Goal: Task Accomplishment & Management: Manage account settings

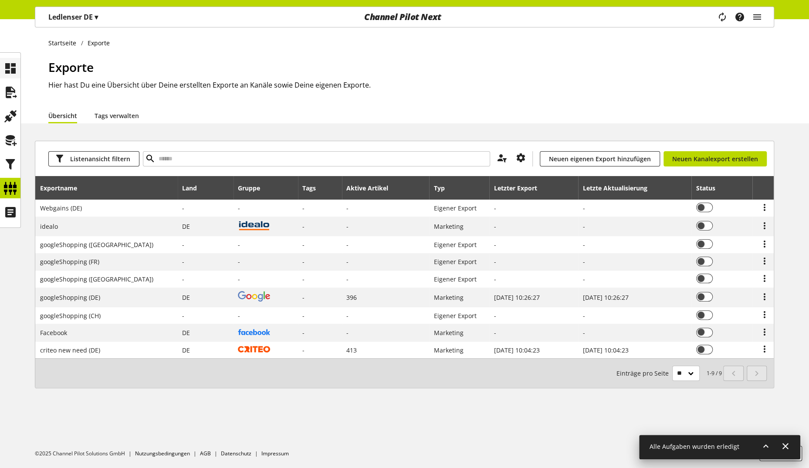
click at [12, 74] on icon at bounding box center [10, 68] width 14 height 17
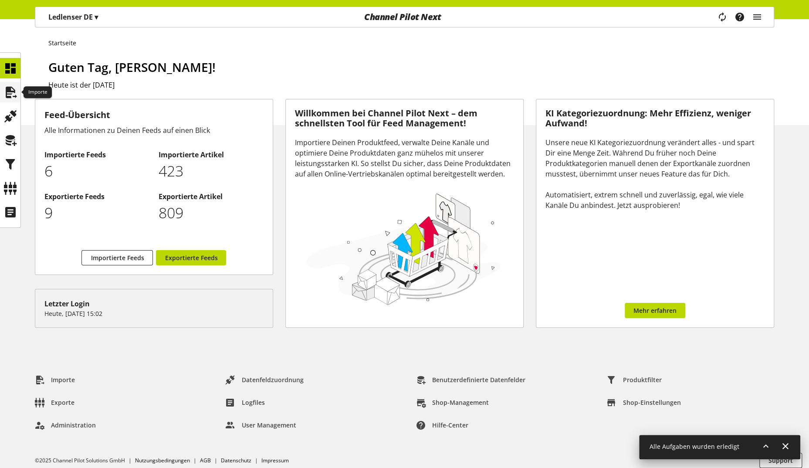
click at [1, 96] on div at bounding box center [10, 92] width 20 height 20
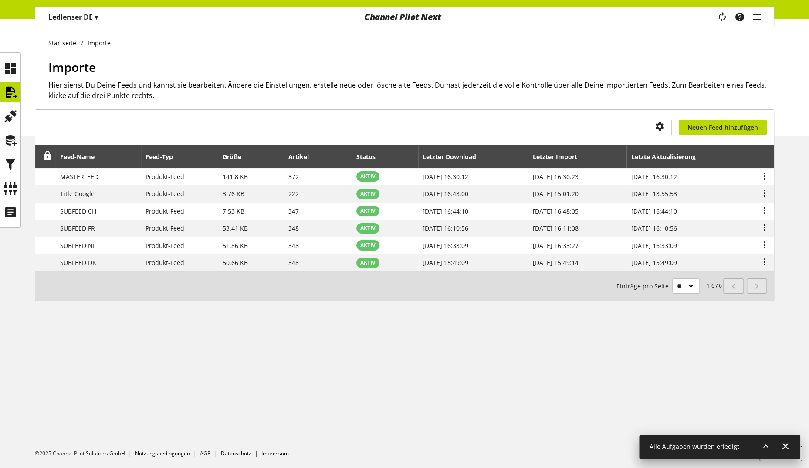
click at [3, 176] on ul at bounding box center [10, 140] width 20 height 164
click at [10, 166] on icon at bounding box center [10, 164] width 14 height 17
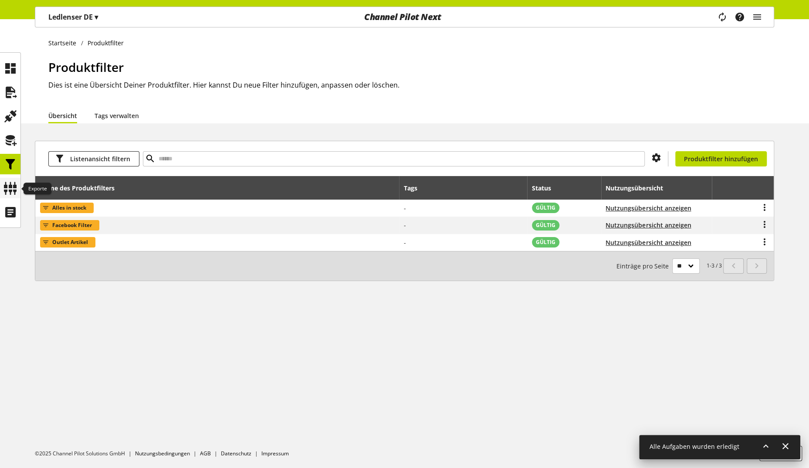
click at [9, 194] on icon at bounding box center [10, 187] width 14 height 17
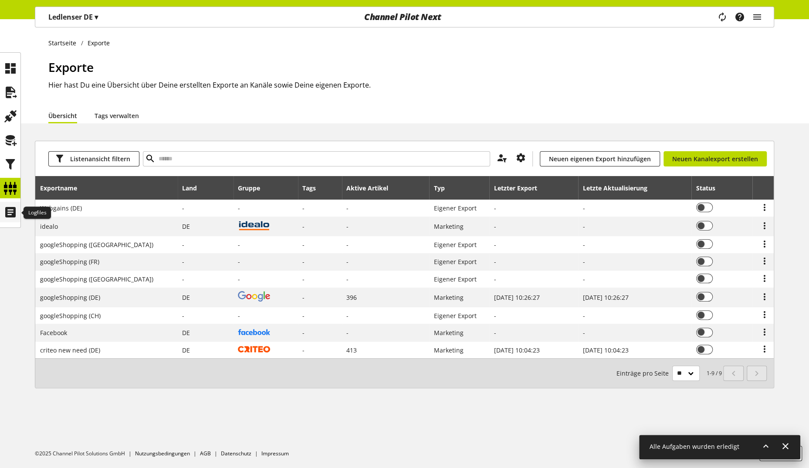
click at [11, 205] on icon at bounding box center [10, 211] width 14 height 17
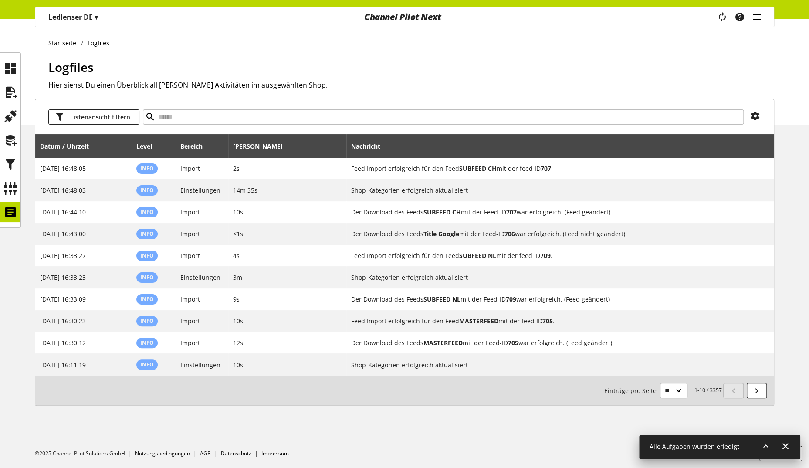
click at [754, 14] on icon "main navigation" at bounding box center [757, 17] width 10 height 16
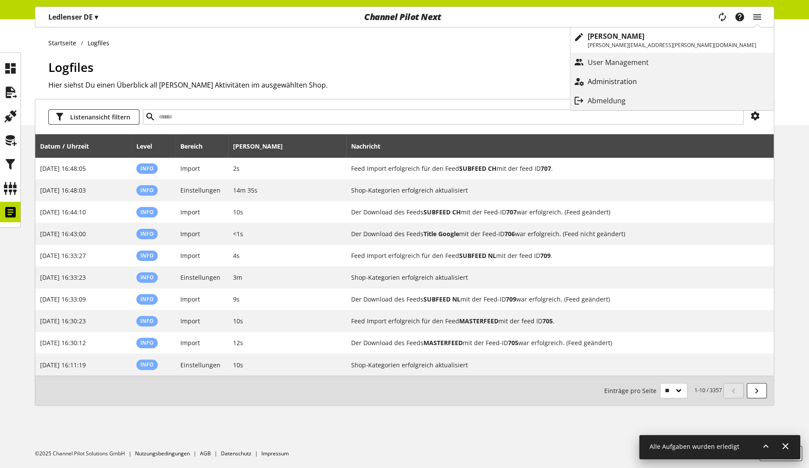
click at [654, 81] on p "Administration" at bounding box center [621, 81] width 67 height 10
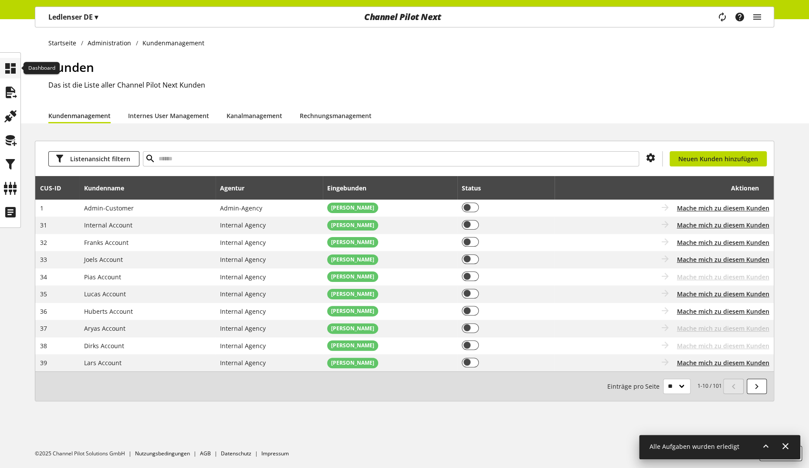
click at [18, 76] on div at bounding box center [10, 68] width 20 height 20
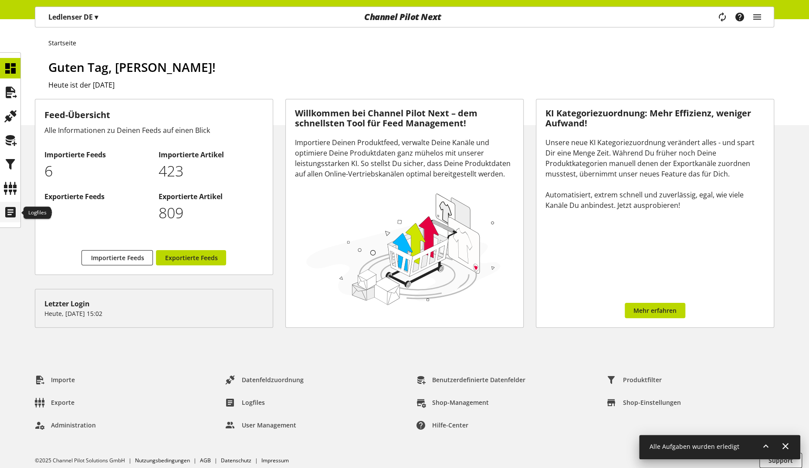
click at [5, 207] on icon at bounding box center [10, 211] width 14 height 17
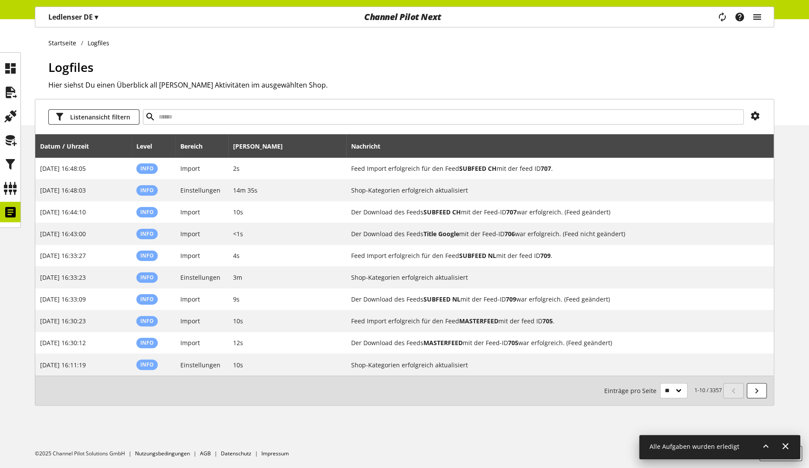
click at [753, 14] on icon "main navigation" at bounding box center [757, 17] width 10 height 16
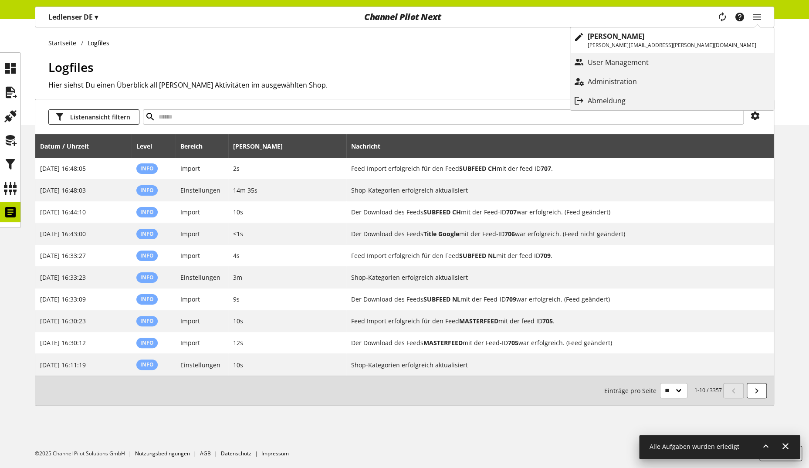
click at [722, 73] on link "Administration" at bounding box center [671, 81] width 203 height 19
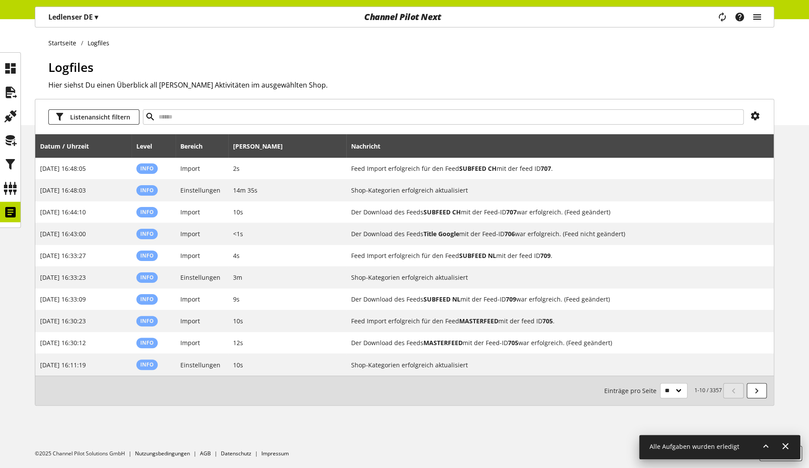
click at [761, 17] on icon "main navigation" at bounding box center [757, 17] width 10 height 16
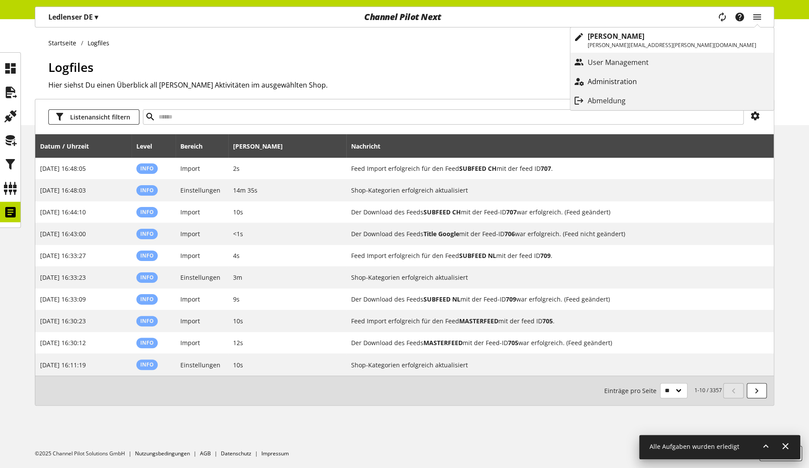
click at [654, 78] on p "Administration" at bounding box center [621, 81] width 67 height 10
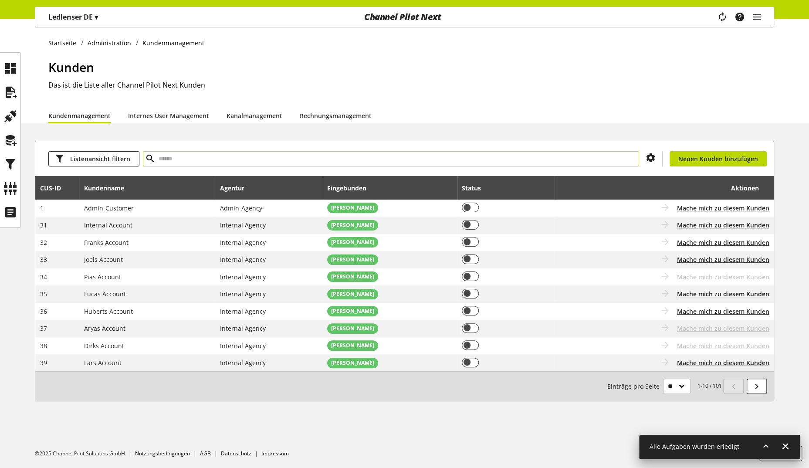
click at [201, 153] on input "text" at bounding box center [391, 158] width 496 height 15
paste input "***"
type input "***"
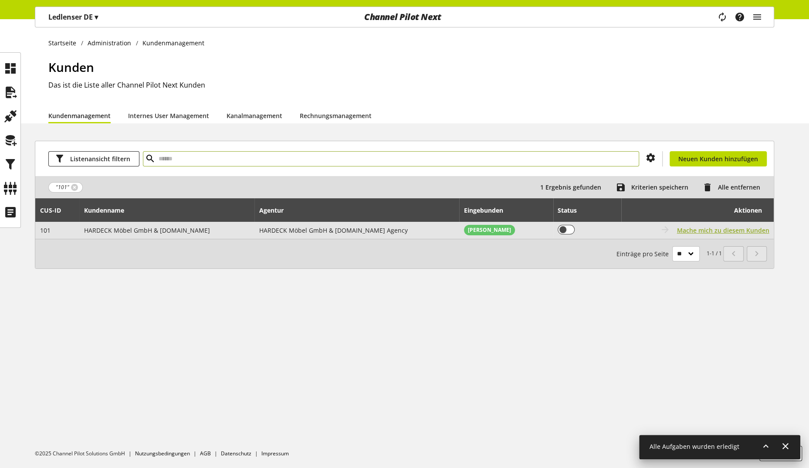
click at [706, 231] on span "Mache mich zu diesem Kunden" at bounding box center [723, 230] width 92 height 9
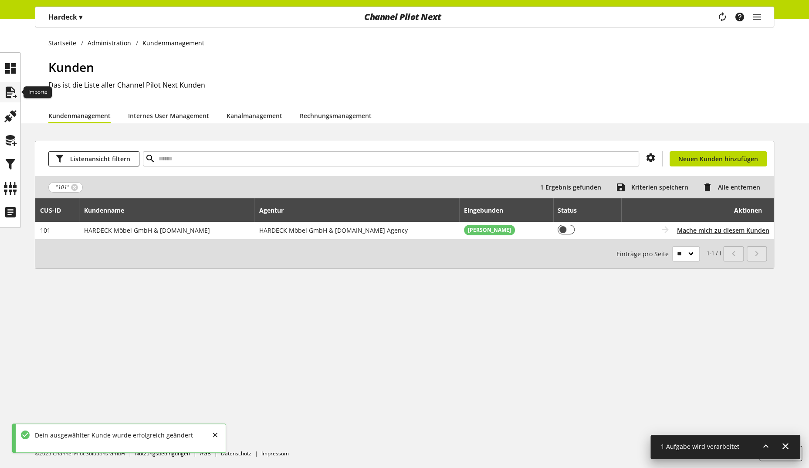
click at [18, 91] on div at bounding box center [10, 92] width 20 height 20
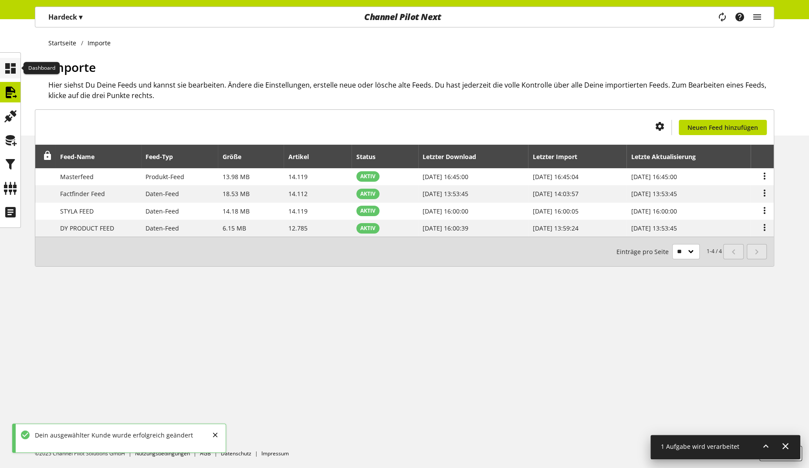
click at [16, 71] on icon at bounding box center [10, 68] width 14 height 17
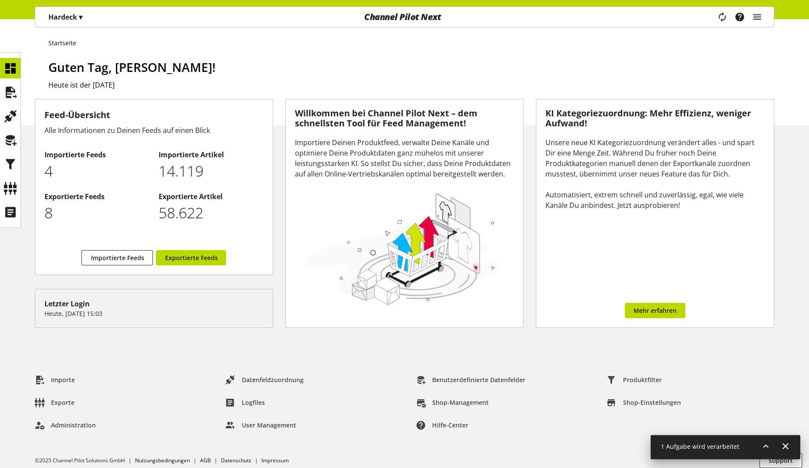
click at [68, 19] on p "Hardeck ▾" at bounding box center [65, 17] width 34 height 10
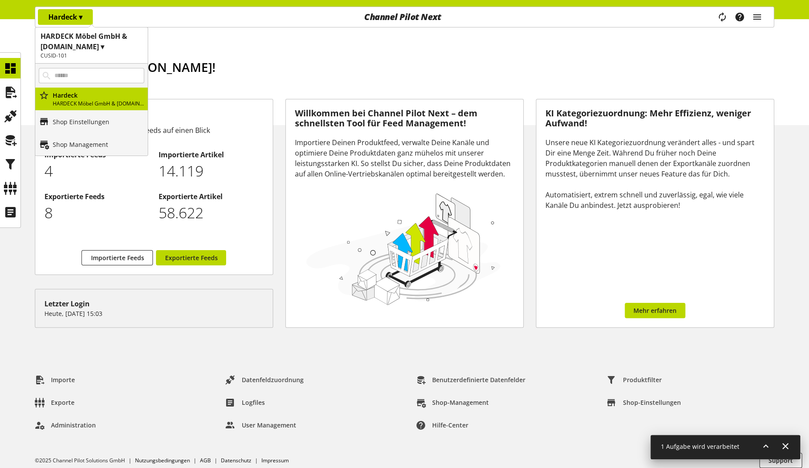
click at [68, 19] on p "Hardeck ▾" at bounding box center [65, 17] width 34 height 10
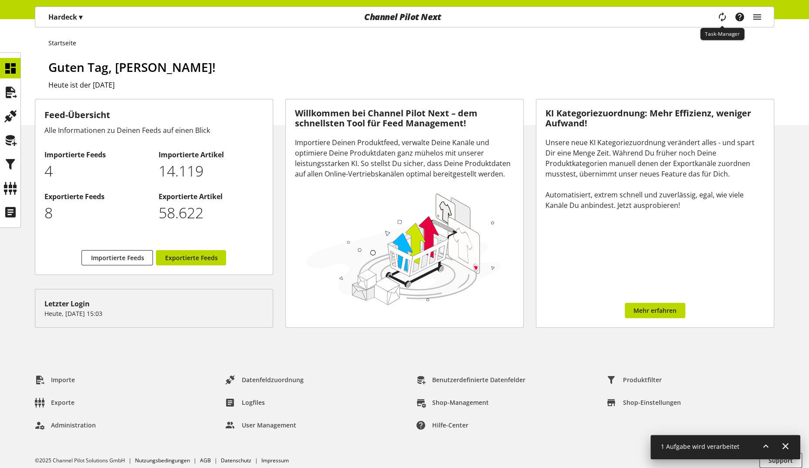
click at [718, 16] on icon "main navigation" at bounding box center [722, 16] width 17 height 19
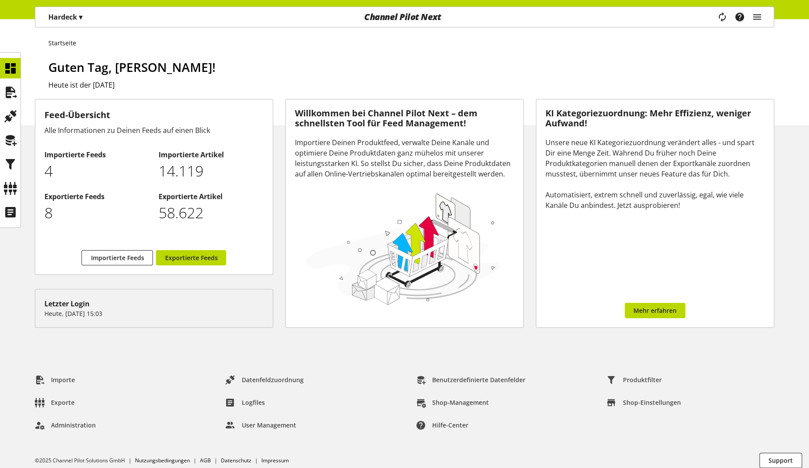
click at [762, 20] on div "Task-Manager Hilfe-Center [PERSON_NAME] [PERSON_NAME][EMAIL_ADDRESS][PERSON_NAM…" at bounding box center [742, 17] width 61 height 20
click at [759, 20] on icon "main navigation" at bounding box center [757, 17] width 10 height 16
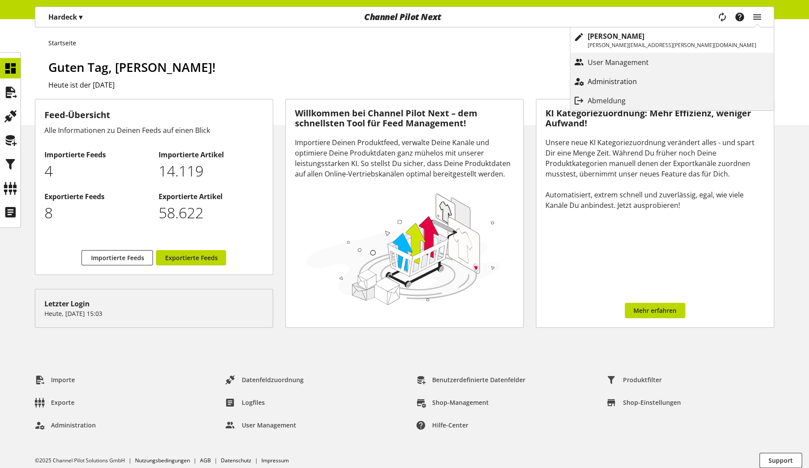
click at [654, 77] on p "Administration" at bounding box center [621, 81] width 67 height 10
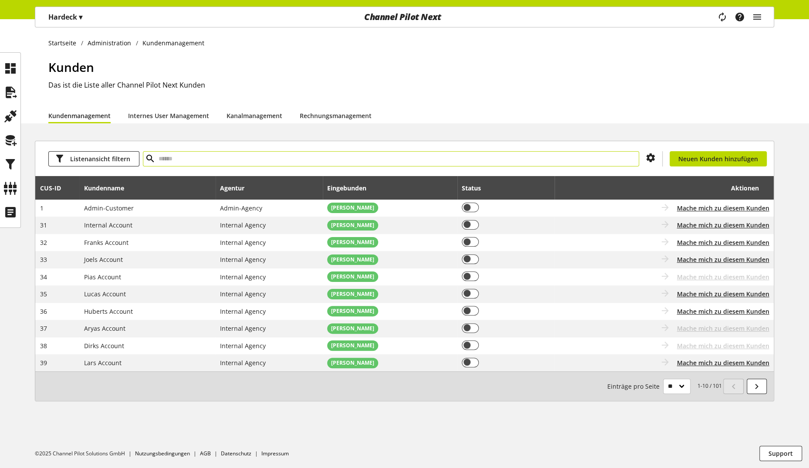
click at [282, 155] on input "text" at bounding box center [391, 158] width 496 height 15
type input "***"
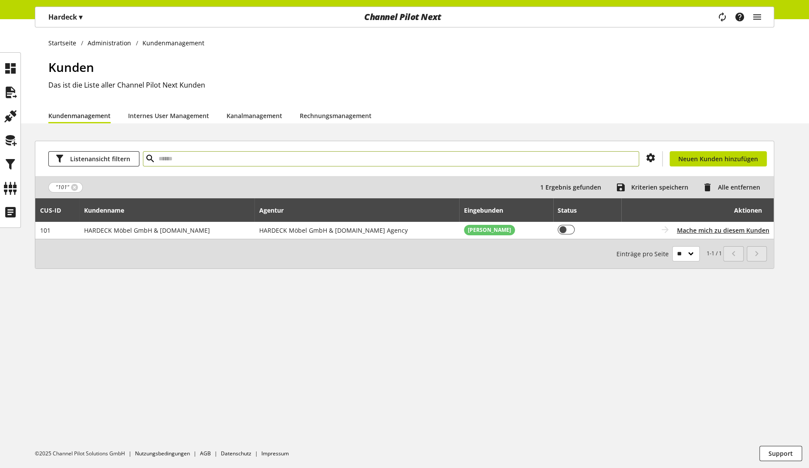
click at [215, 161] on input "text" at bounding box center [391, 158] width 496 height 15
type input "***"
